Goal: Information Seeking & Learning: Learn about a topic

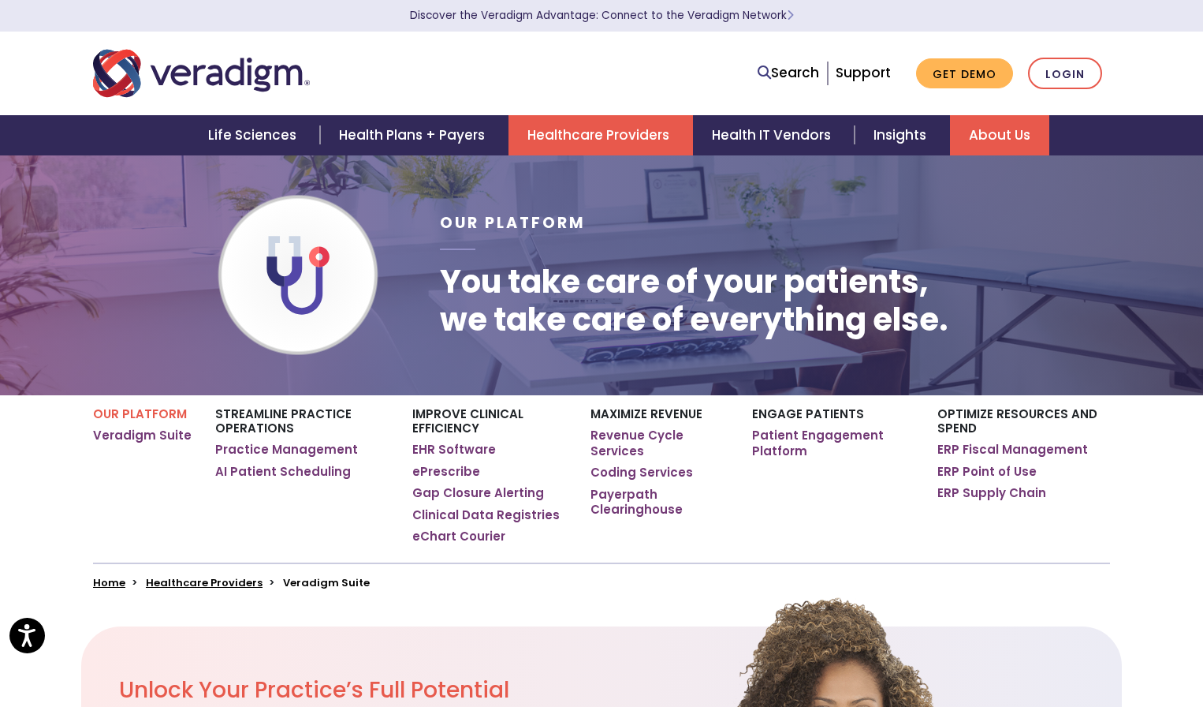
click at [992, 121] on link "About Us" at bounding box center [999, 135] width 99 height 40
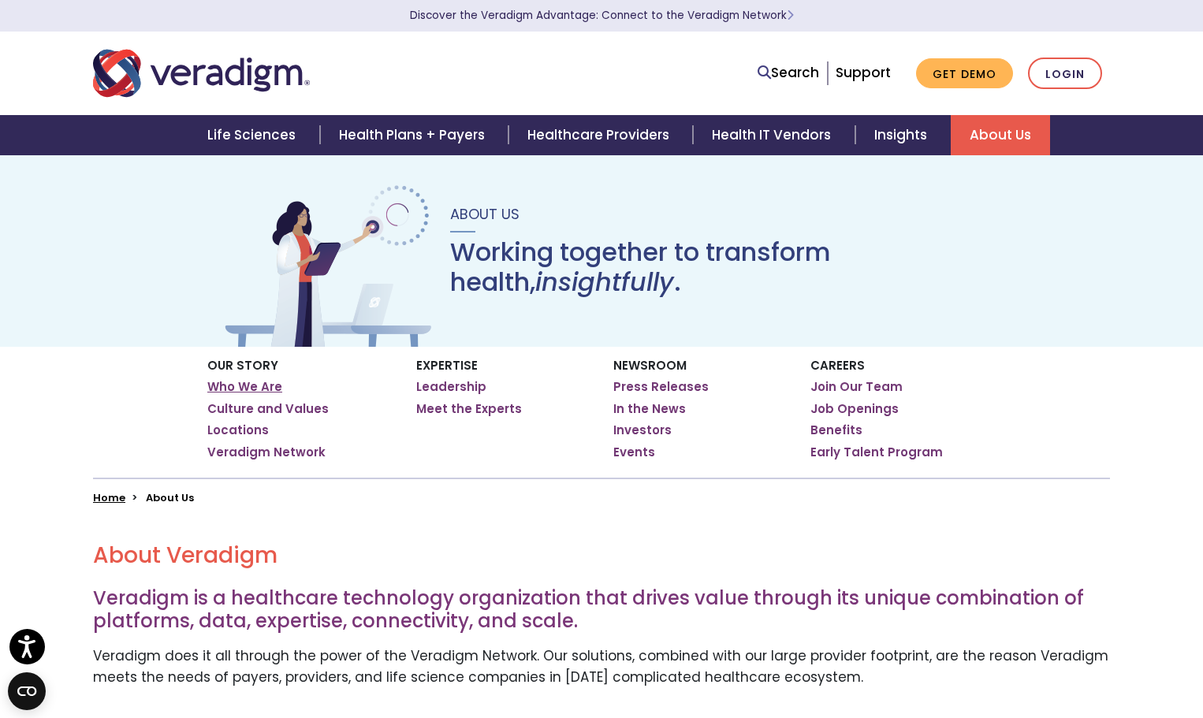
click at [233, 384] on link "Who We Are" at bounding box center [244, 387] width 75 height 16
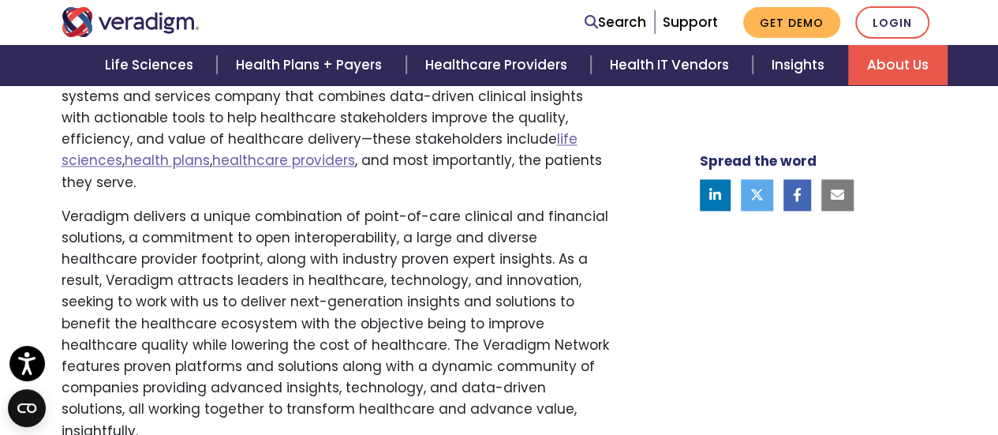
scroll to position [1012, 0]
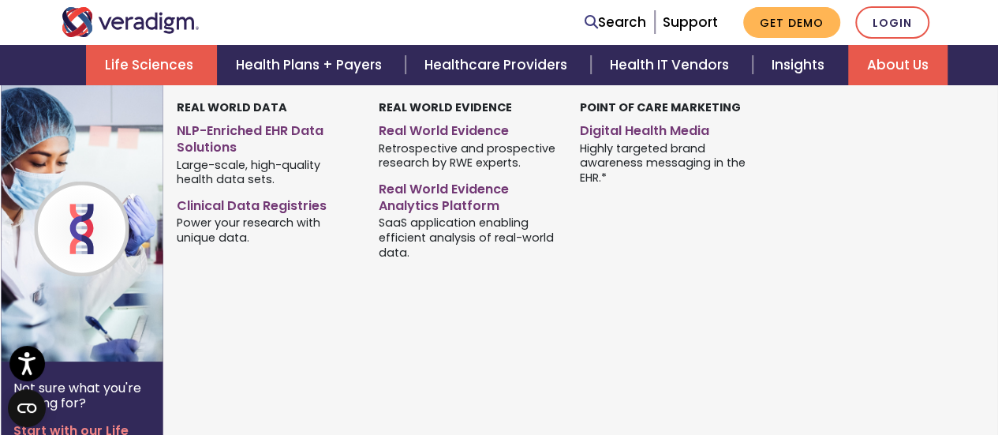
click at [151, 62] on link "Life Sciences" at bounding box center [151, 65] width 131 height 40
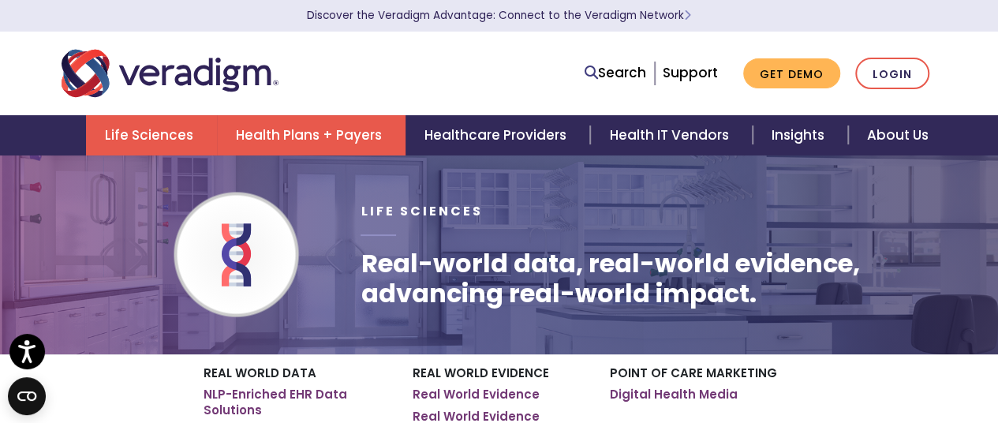
click at [304, 131] on link "Health Plans + Payers" at bounding box center [311, 135] width 188 height 40
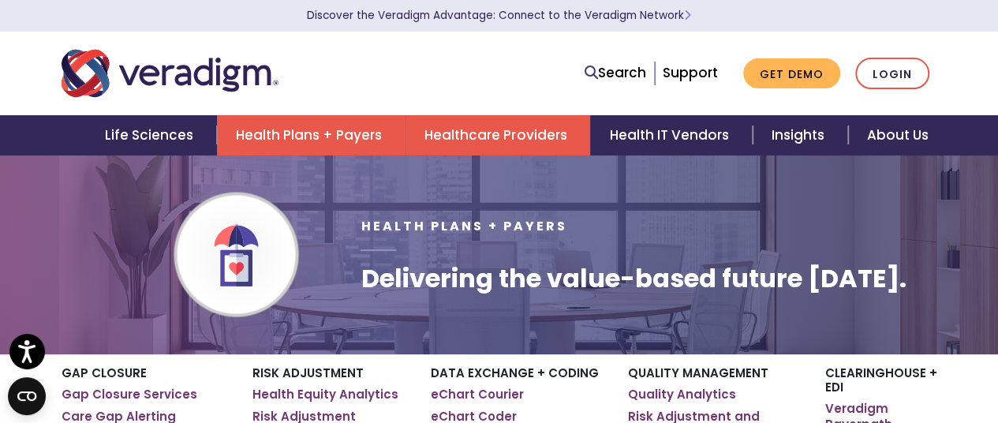
click at [483, 140] on link "Healthcare Providers" at bounding box center [497, 135] width 185 height 40
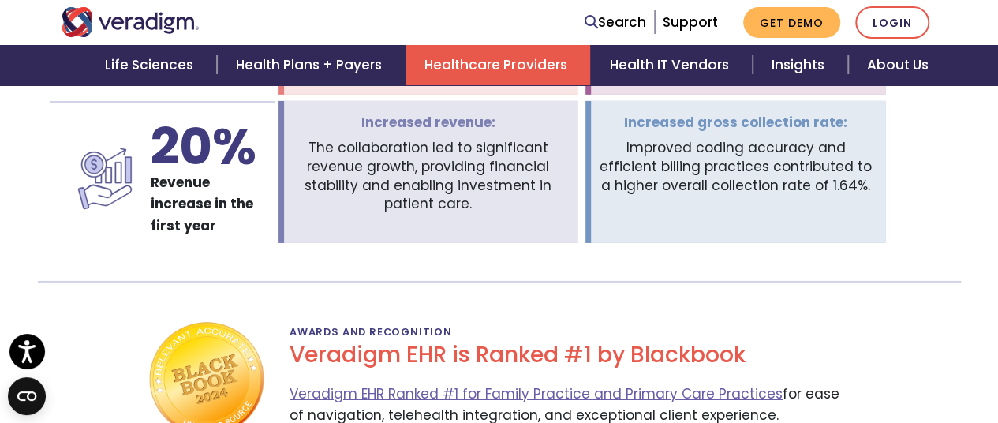
scroll to position [2681, 0]
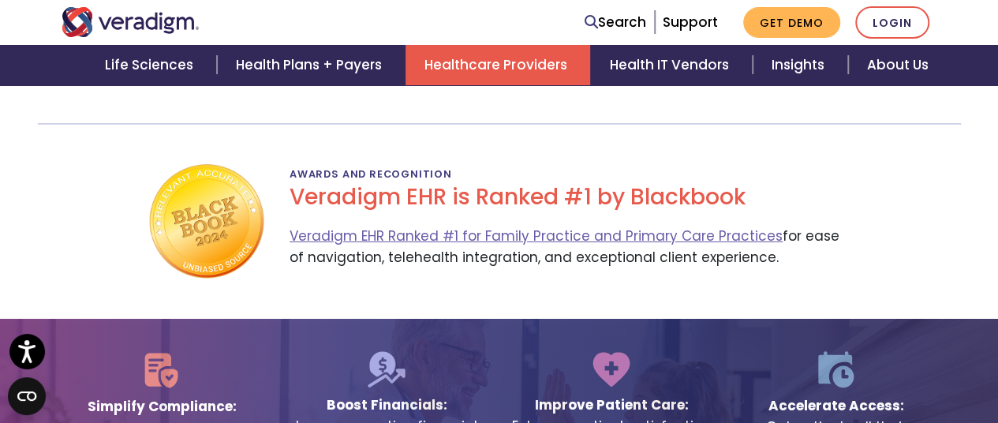
click at [785, 242] on span "Veradigm EHR Ranked #1 for Family Practice and Primary Care Practices for ease …" at bounding box center [570, 251] width 562 height 58
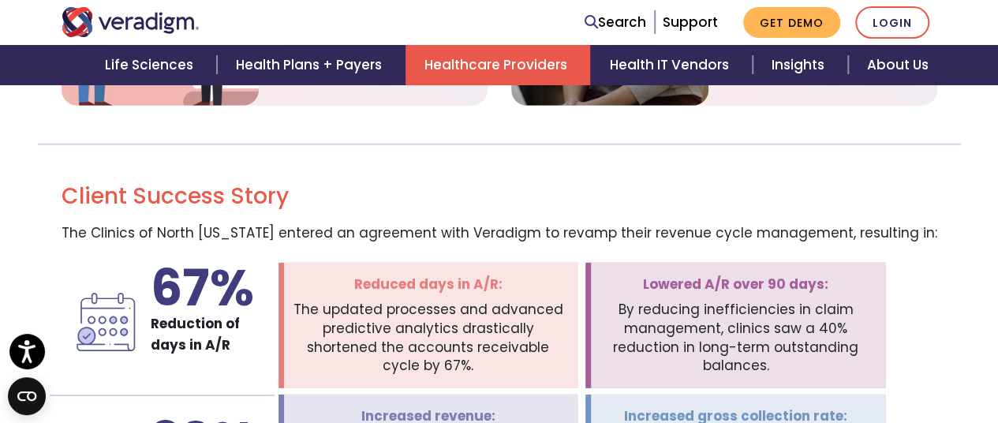
scroll to position [2208, 0]
